Goal: Communication & Community: Answer question/provide support

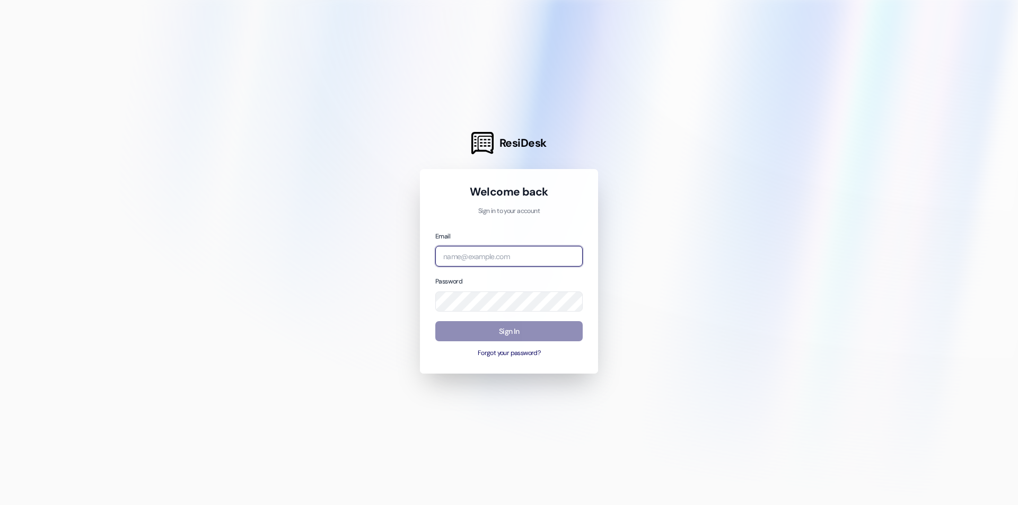
type input "[EMAIL_ADDRESS][DOMAIN_NAME]"
click at [531, 322] on button "Sign In" at bounding box center [508, 331] width 147 height 21
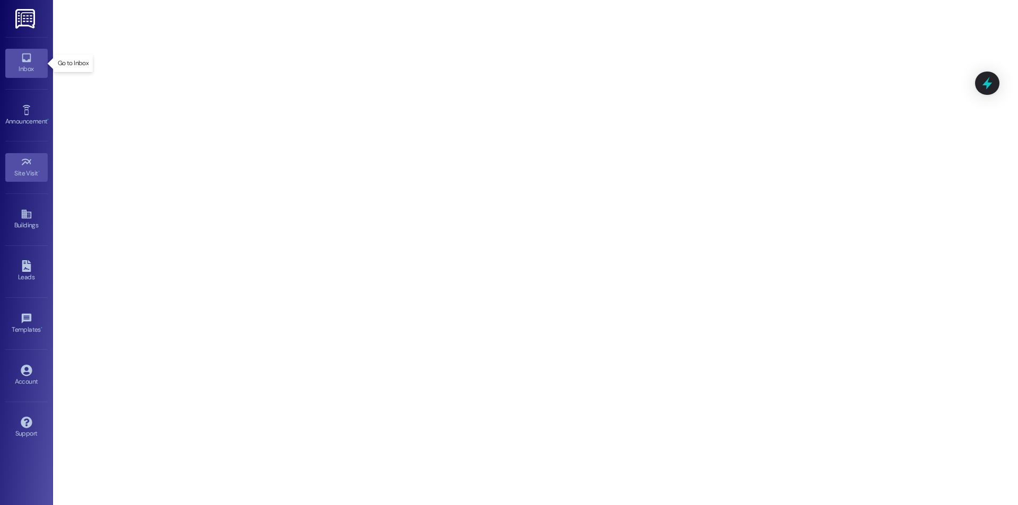
click at [33, 65] on div "Inbox" at bounding box center [26, 69] width 53 height 11
